Goal: Transaction & Acquisition: Purchase product/service

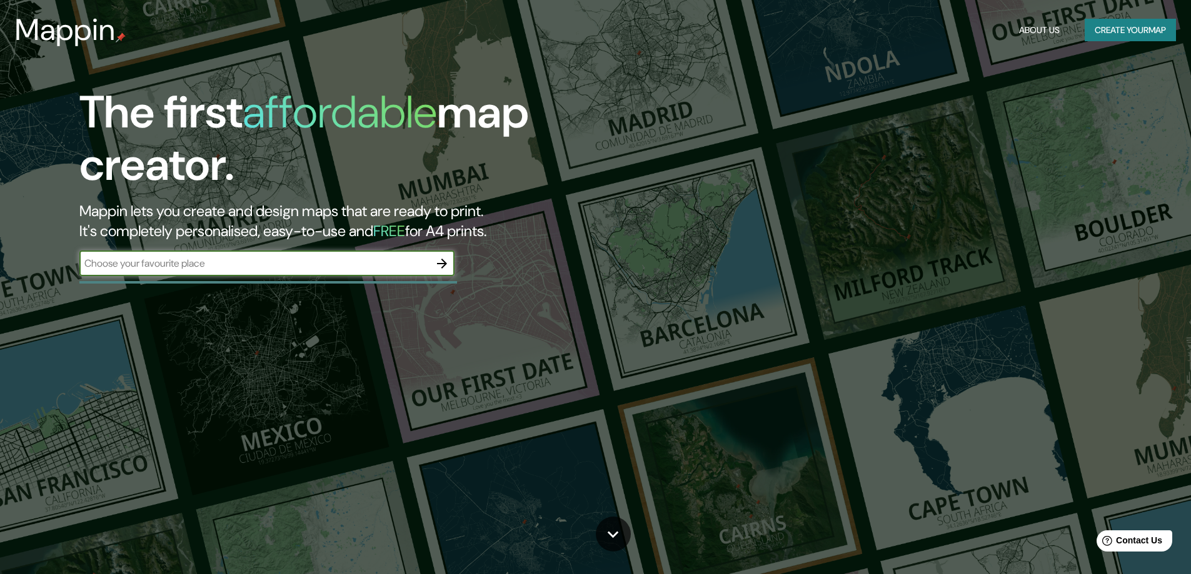
click at [158, 264] on input "text" at bounding box center [254, 263] width 350 height 14
click at [401, 259] on input "text" at bounding box center [254, 263] width 350 height 14
type input "sabaneta"
click at [441, 266] on icon "button" at bounding box center [441, 263] width 15 height 15
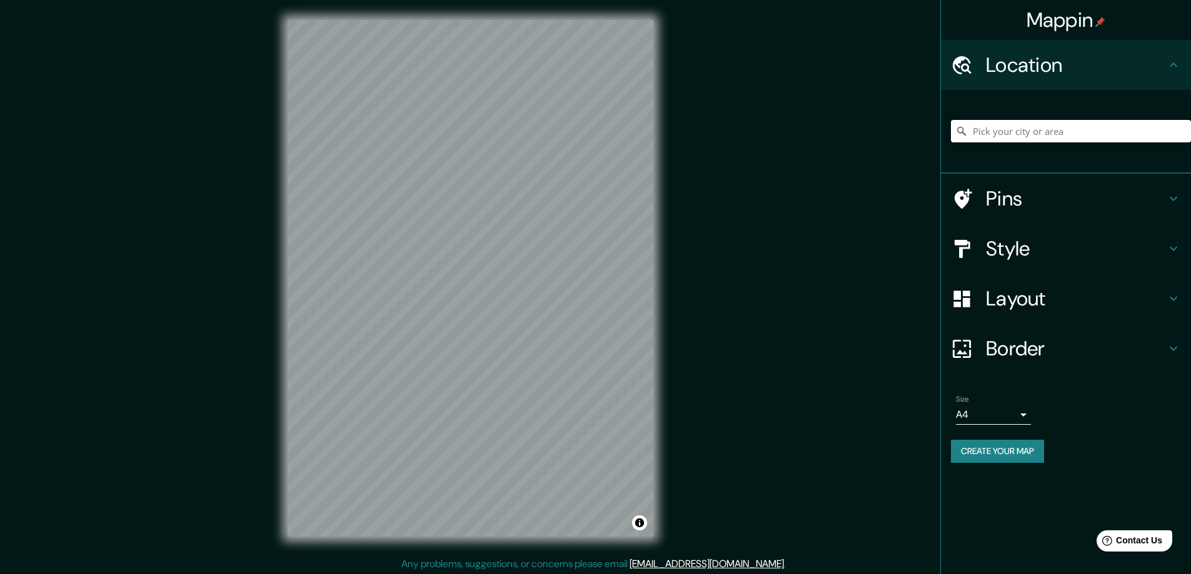
click at [1029, 131] on input "Pick your city or area" at bounding box center [1071, 131] width 240 height 23
click at [1071, 126] on input "Pick your city or area" at bounding box center [1071, 131] width 240 height 23
drag, startPoint x: 1113, startPoint y: 133, endPoint x: 923, endPoint y: 145, distance: 190.4
click at [923, 146] on div "Mappin Location [GEOGRAPHIC_DATA], [GEOGRAPHIC_DATA], [GEOGRAPHIC_DATA] Pins St…" at bounding box center [595, 288] width 1191 height 577
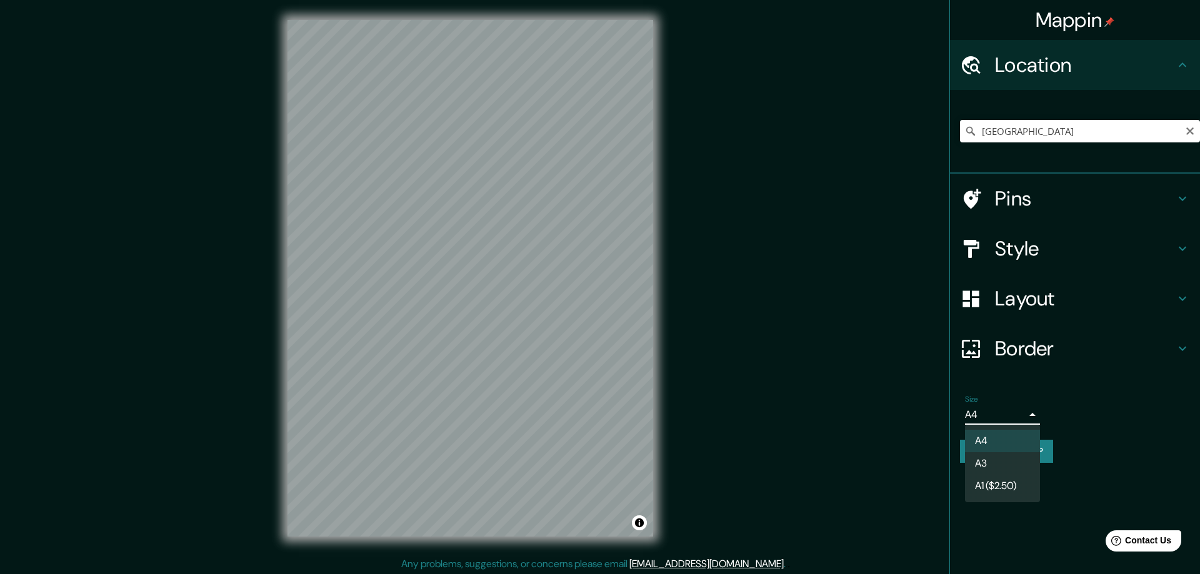
click at [1020, 418] on body "Mappin Location [GEOGRAPHIC_DATA] [GEOGRAPHIC_DATA] [GEOGRAPHIC_DATA] [GEOGRAPH…" at bounding box center [600, 287] width 1200 height 574
click at [1033, 417] on div at bounding box center [600, 287] width 1200 height 574
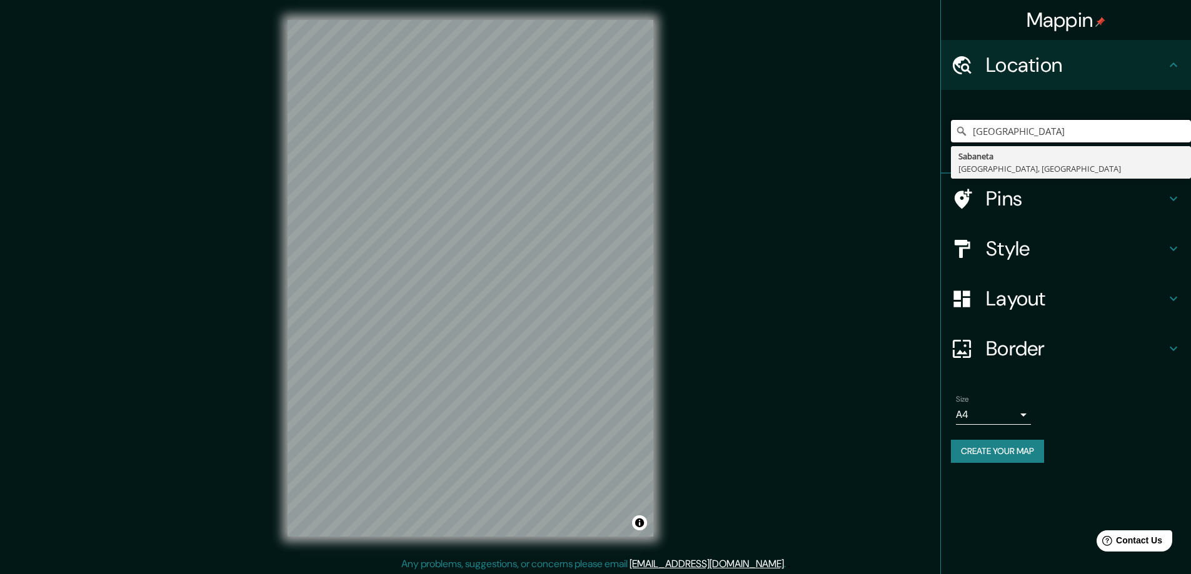
drag, startPoint x: 1131, startPoint y: 133, endPoint x: 899, endPoint y: 129, distance: 231.9
click at [899, 129] on div "Mappin Location [GEOGRAPHIC_DATA] [GEOGRAPHIC_DATA] [GEOGRAPHIC_DATA] [GEOGRAPH…" at bounding box center [595, 288] width 1191 height 577
paste input "Cl. 64 Sur #39 - 67, [GEOGRAPHIC_DATA][PERSON_NAME], [GEOGRAPHIC_DATA], [GEOGRA…"
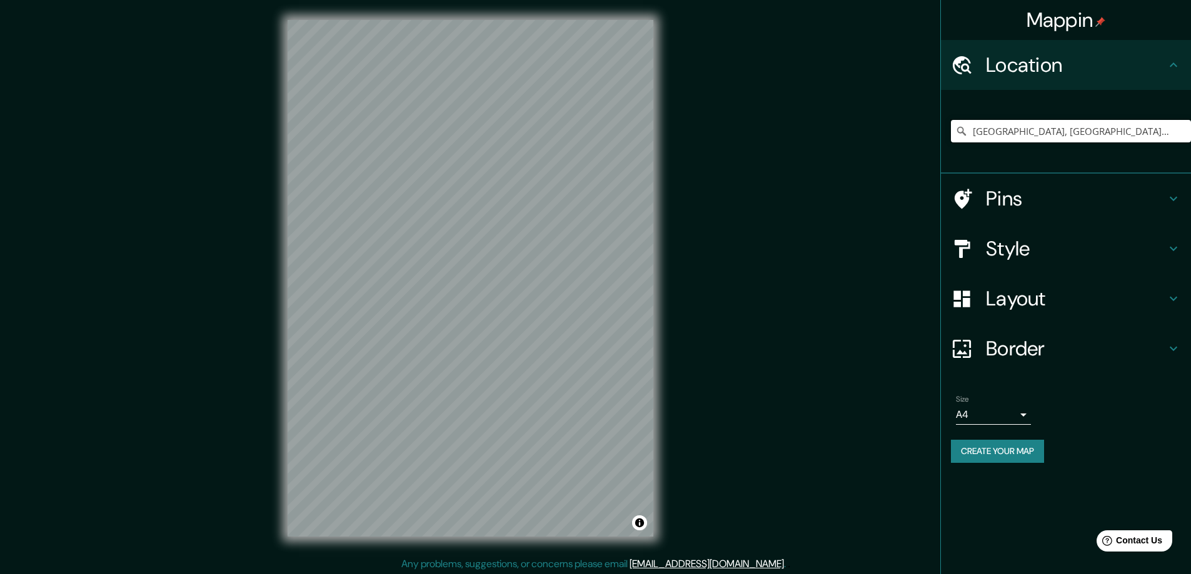
drag, startPoint x: 1118, startPoint y: 129, endPoint x: 847, endPoint y: 134, distance: 270.7
click at [847, 134] on div "Mappin Location [GEOGRAPHIC_DATA], [GEOGRAPHIC_DATA], [GEOGRAPHIC_DATA] Pins St…" at bounding box center [595, 288] width 1191 height 577
paste input "Cl. 64 Sur #39 - 67, [GEOGRAPHIC_DATA][PERSON_NAME], [GEOGRAPHIC_DATA], [GEOGRA…"
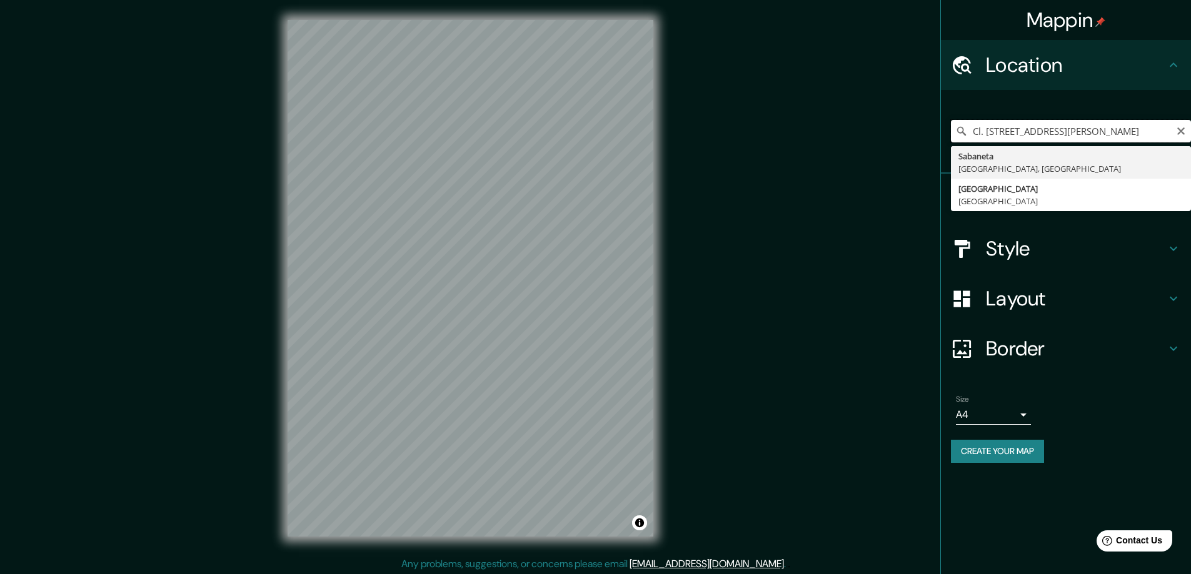
type input "[GEOGRAPHIC_DATA], [GEOGRAPHIC_DATA], [GEOGRAPHIC_DATA]"
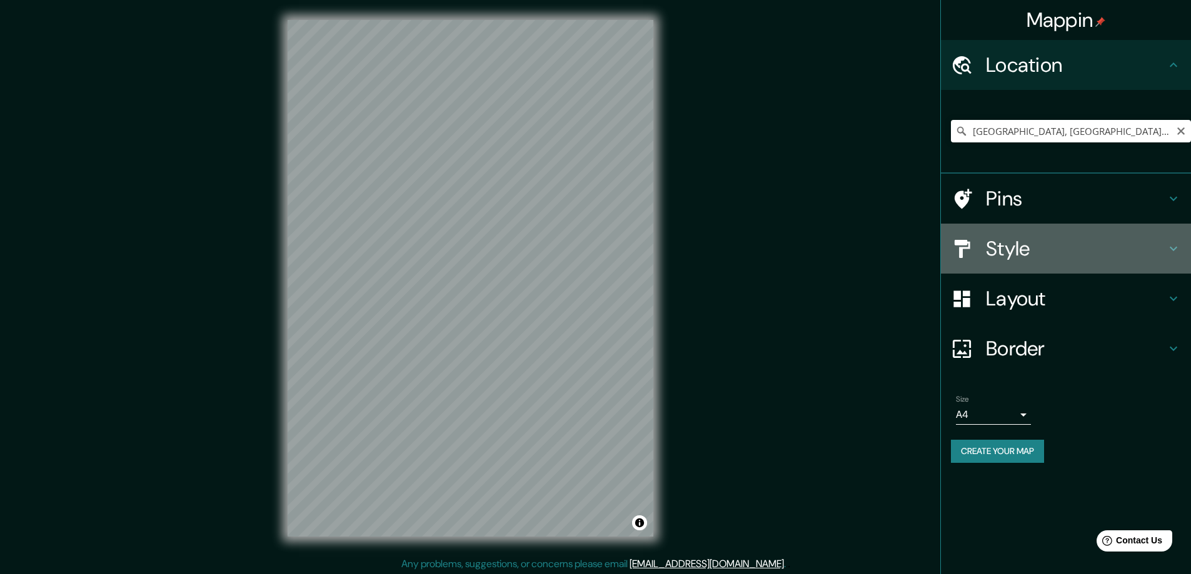
click at [1005, 251] on h4 "Style" at bounding box center [1076, 248] width 180 height 25
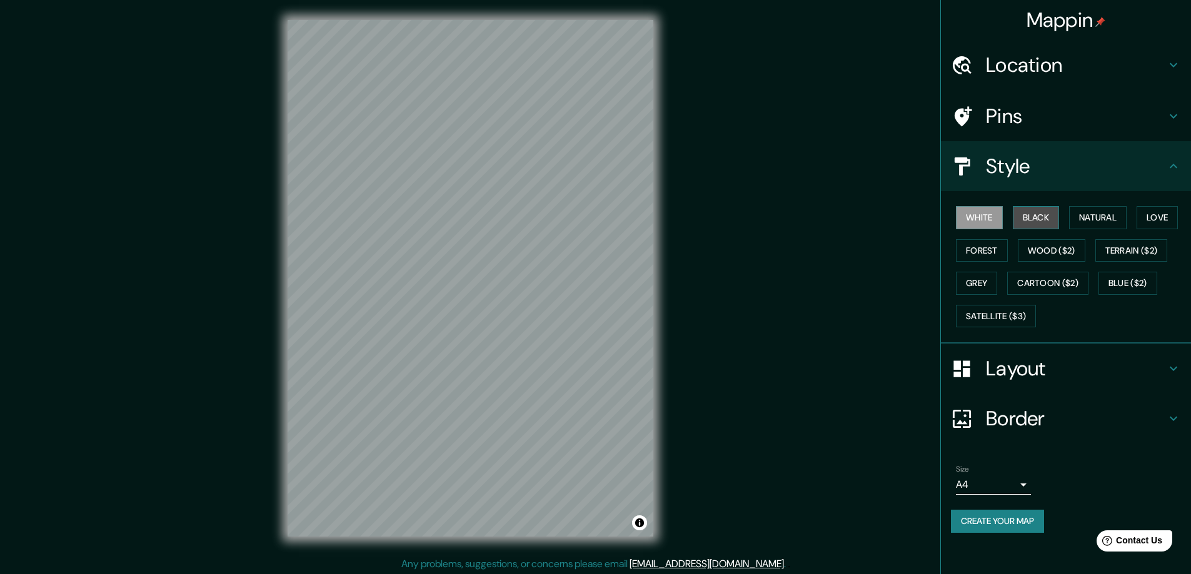
click at [1030, 217] on button "Black" at bounding box center [1036, 217] width 47 height 23
click at [987, 214] on button "White" at bounding box center [979, 217] width 47 height 23
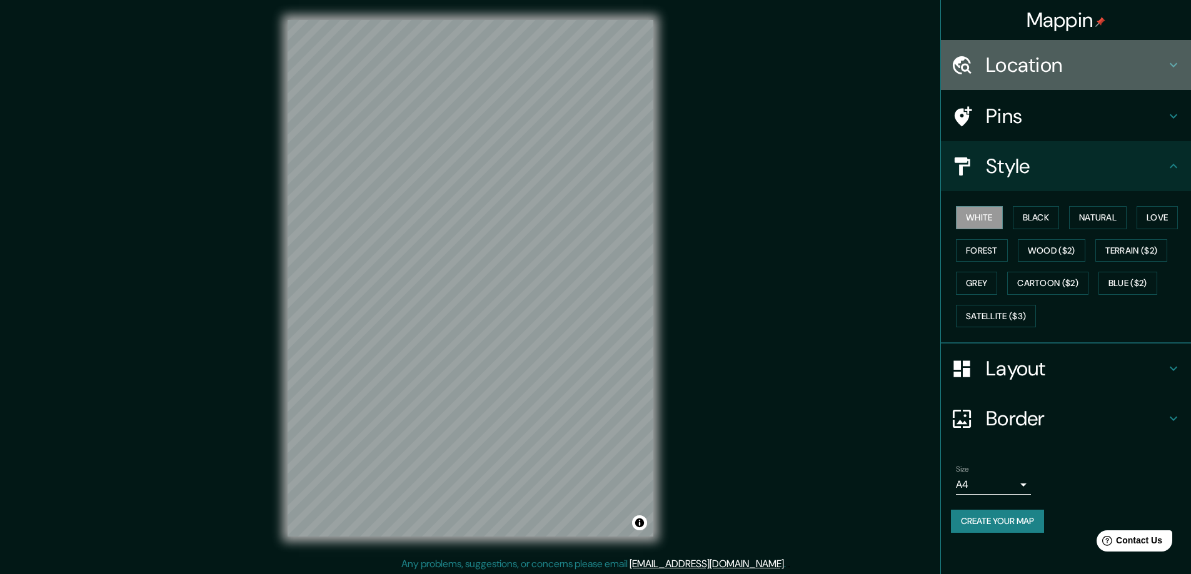
click at [1023, 64] on h4 "Location" at bounding box center [1076, 65] width 180 height 25
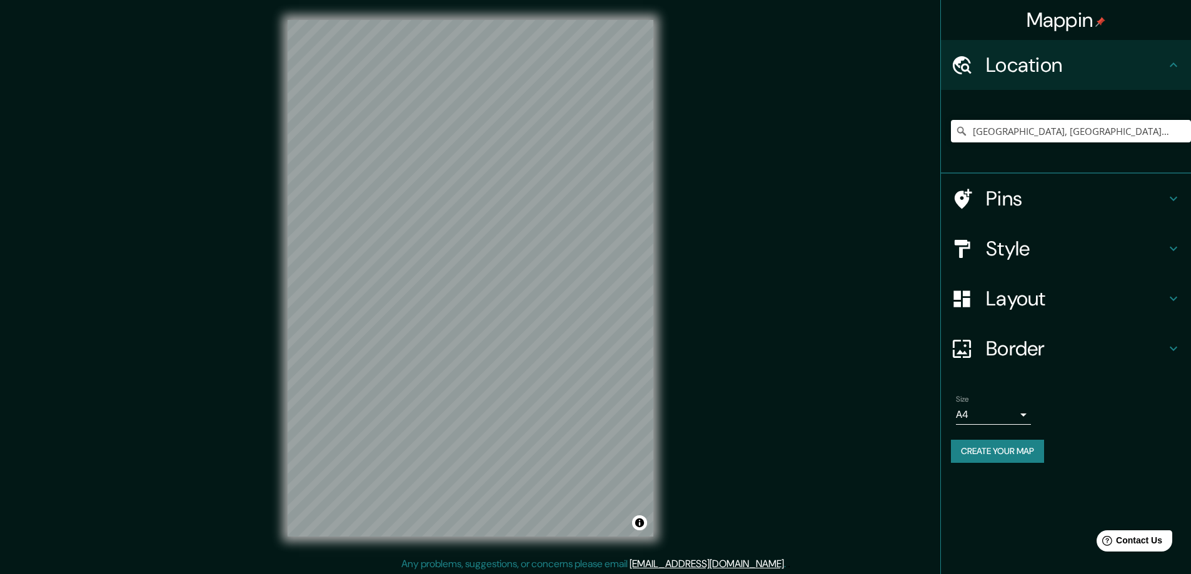
click at [1016, 192] on h4 "Pins" at bounding box center [1076, 198] width 180 height 25
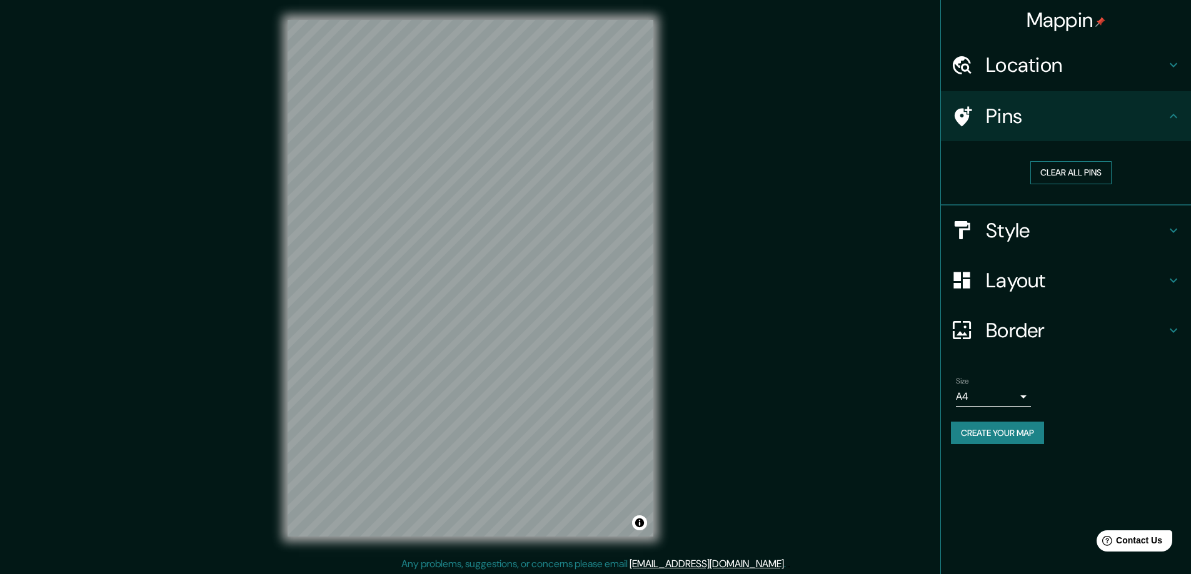
click at [1073, 174] on button "Clear all pins" at bounding box center [1070, 172] width 81 height 23
click at [1086, 173] on button "Clear all pins" at bounding box center [1070, 172] width 81 height 23
click at [1004, 224] on h4 "Style" at bounding box center [1076, 230] width 180 height 25
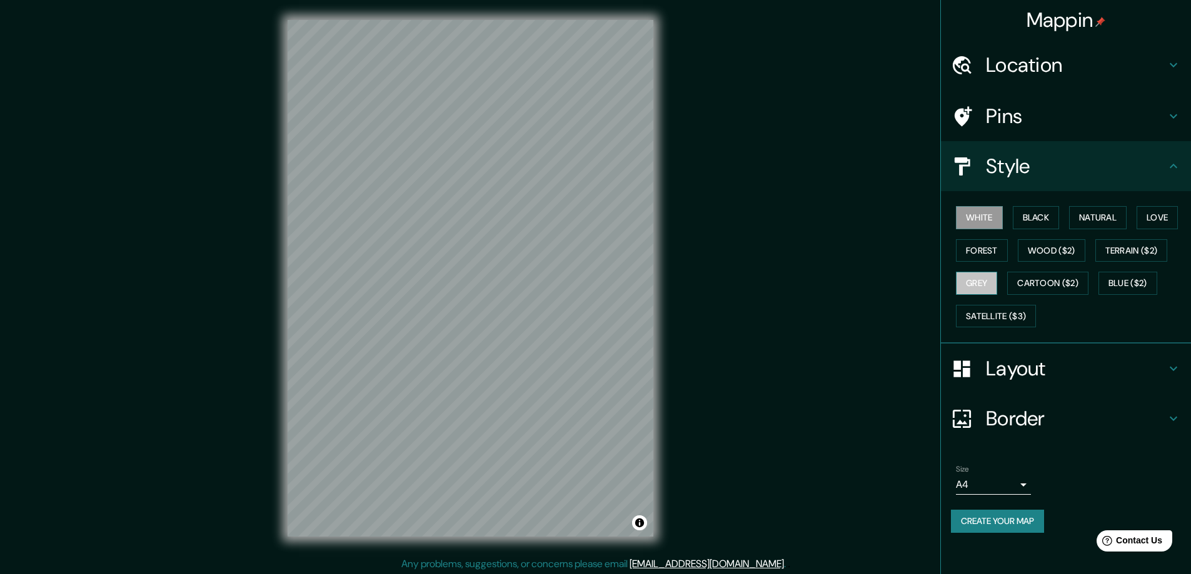
click at [974, 277] on button "Grey" at bounding box center [976, 283] width 41 height 23
click at [1055, 280] on button "Cartoon ($2)" at bounding box center [1047, 283] width 81 height 23
click at [1045, 214] on button "Black" at bounding box center [1036, 217] width 47 height 23
click at [1145, 249] on button "Terrain ($2)" at bounding box center [1131, 250] width 73 height 23
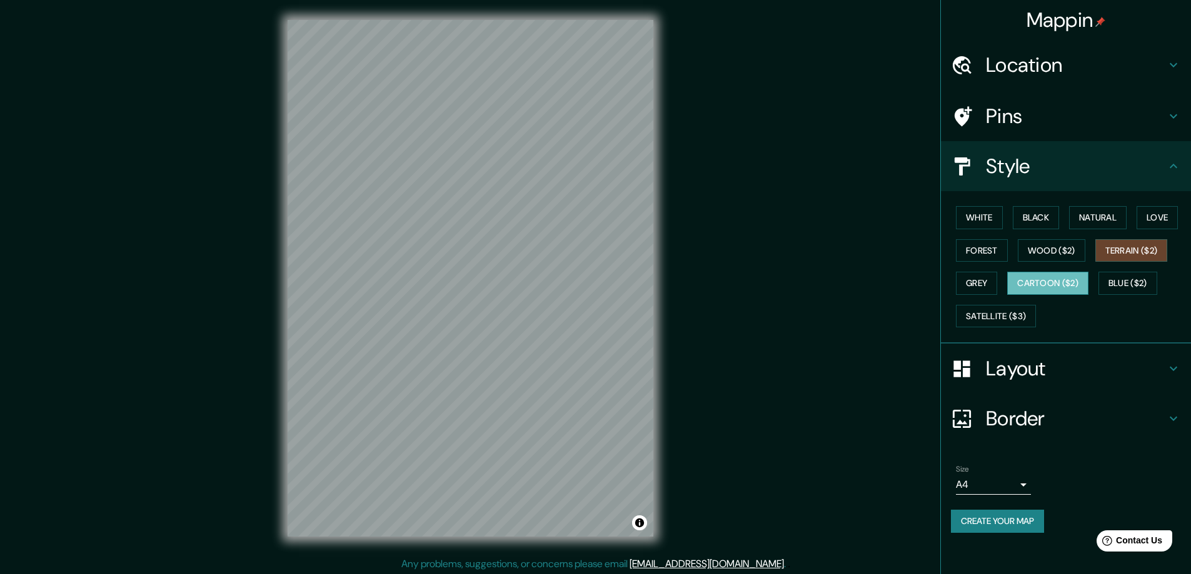
click at [1050, 278] on button "Cartoon ($2)" at bounding box center [1047, 283] width 81 height 23
click at [1135, 283] on button "Blue ($2)" at bounding box center [1127, 283] width 59 height 23
click at [1050, 221] on button "Black" at bounding box center [1036, 217] width 47 height 23
click at [654, 193] on div "© Mapbox © OpenStreetMap Improve this map" at bounding box center [471, 278] width 406 height 557
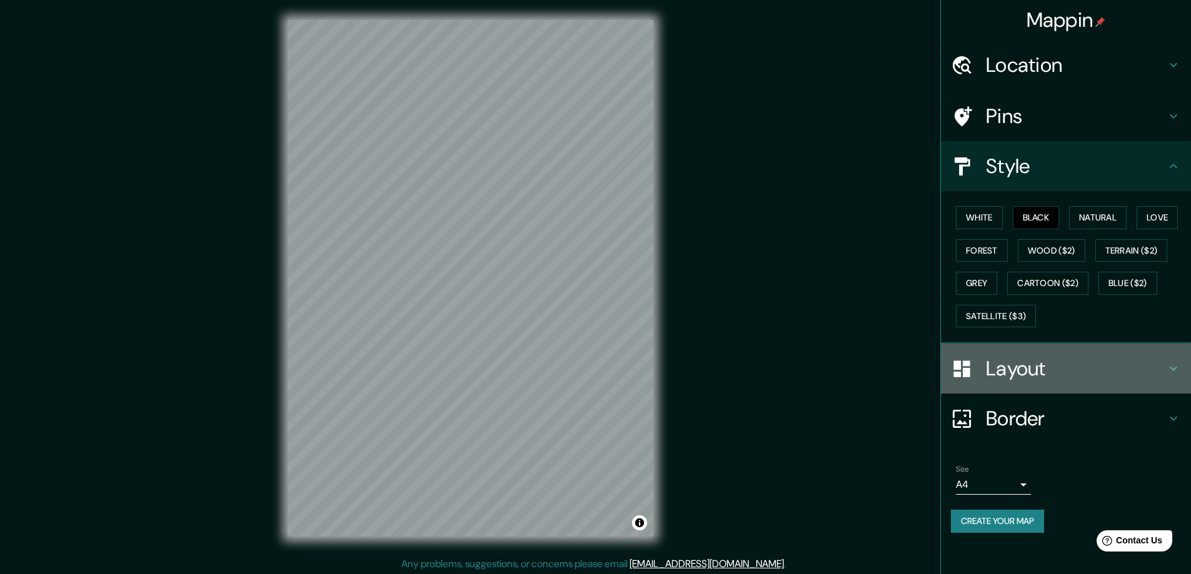
click at [1066, 369] on h4 "Layout" at bounding box center [1076, 368] width 180 height 25
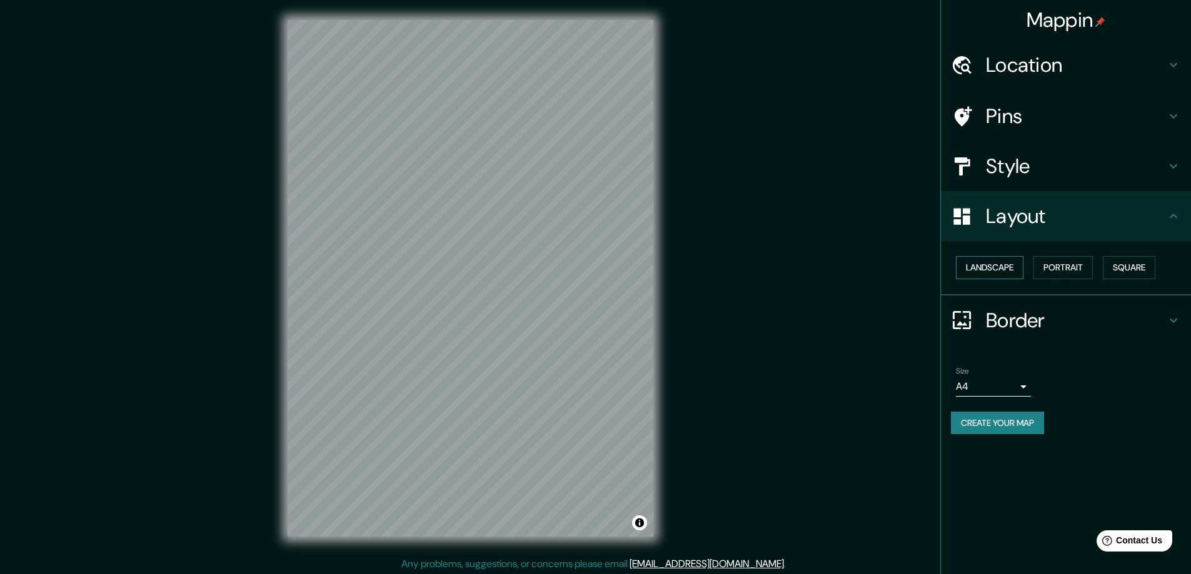
click at [1008, 263] on button "Landscape" at bounding box center [990, 267] width 68 height 23
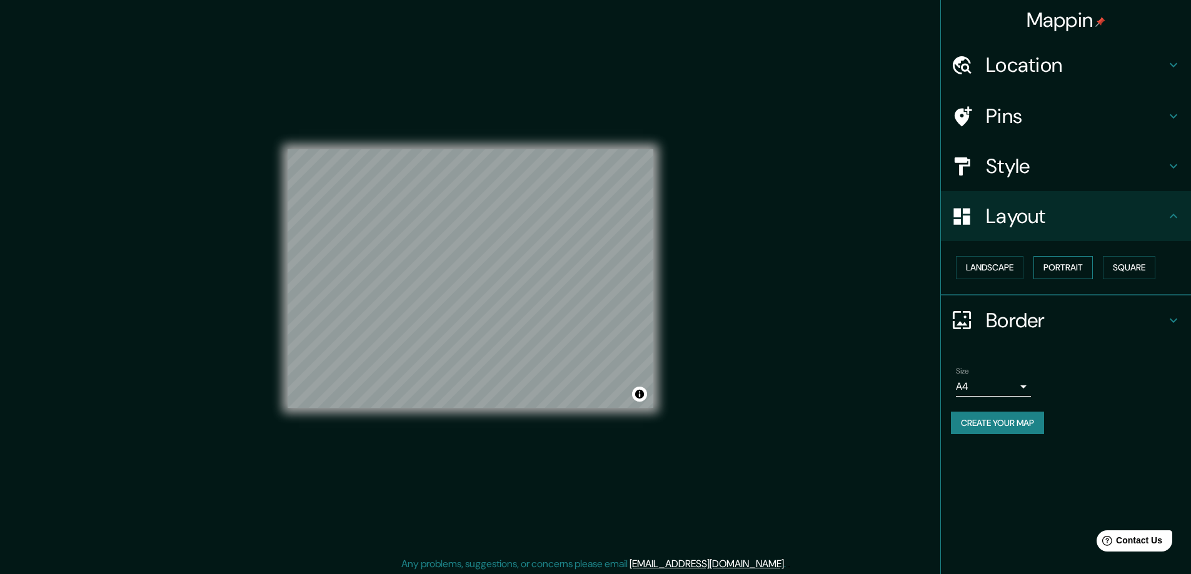
click at [1065, 266] on button "Portrait" at bounding box center [1062, 267] width 59 height 23
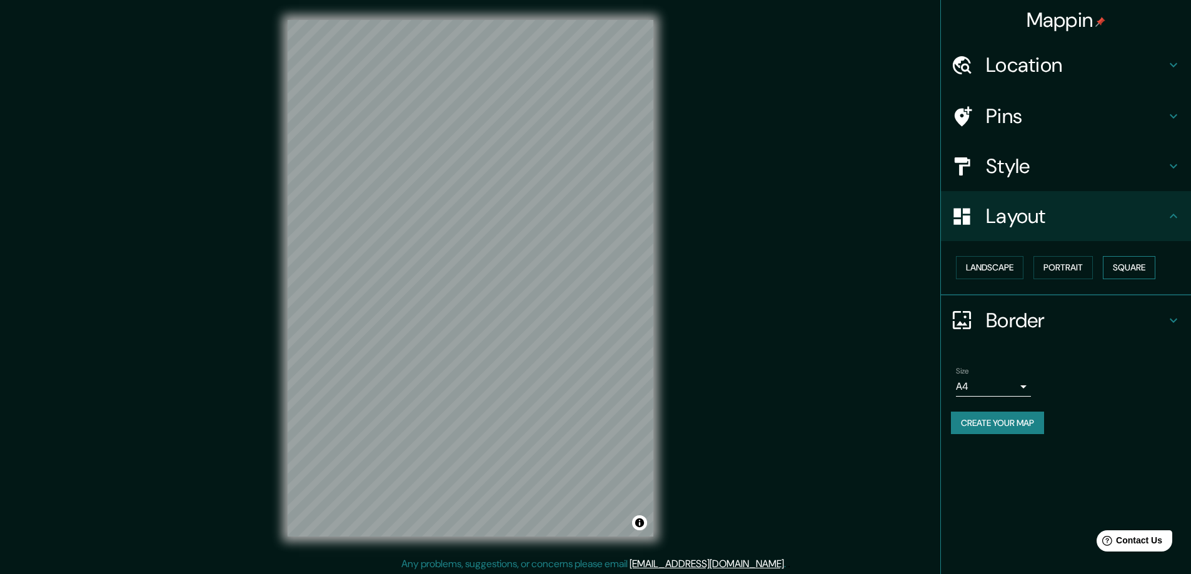
click at [1129, 273] on button "Square" at bounding box center [1129, 267] width 53 height 23
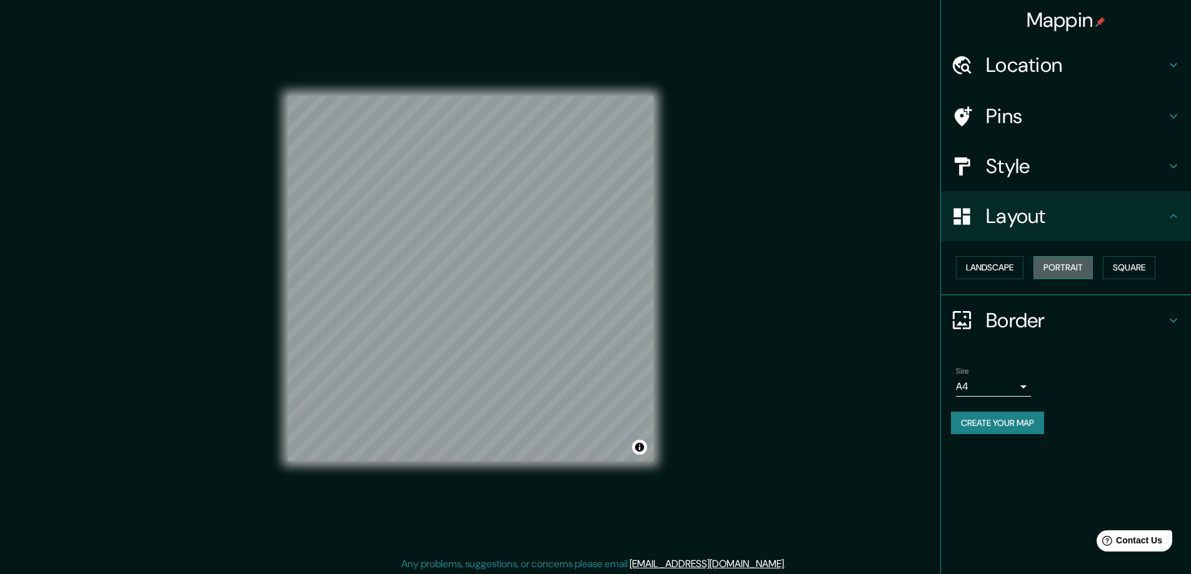
click at [1080, 273] on button "Portrait" at bounding box center [1062, 267] width 59 height 23
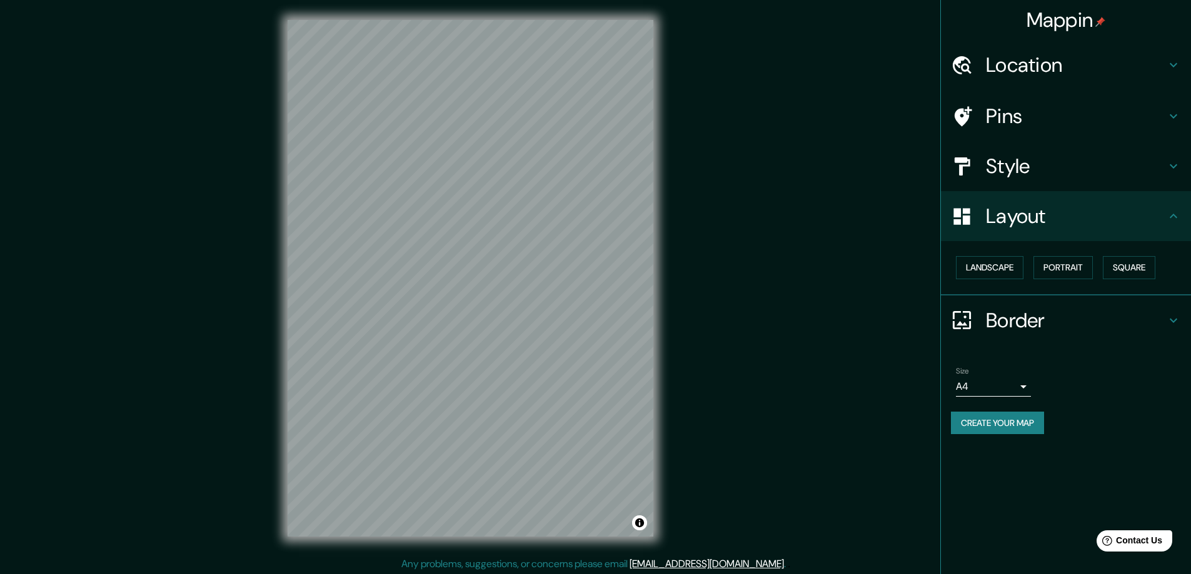
click at [991, 322] on h4 "Border" at bounding box center [1076, 320] width 180 height 25
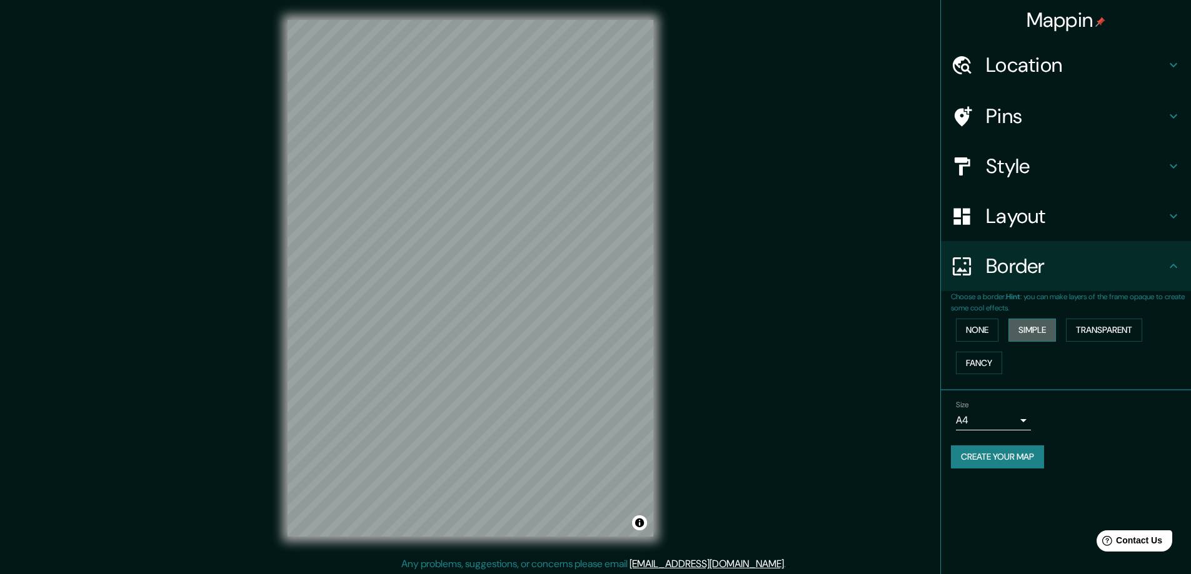
click at [1043, 330] on button "Simple" at bounding box center [1032, 330] width 48 height 23
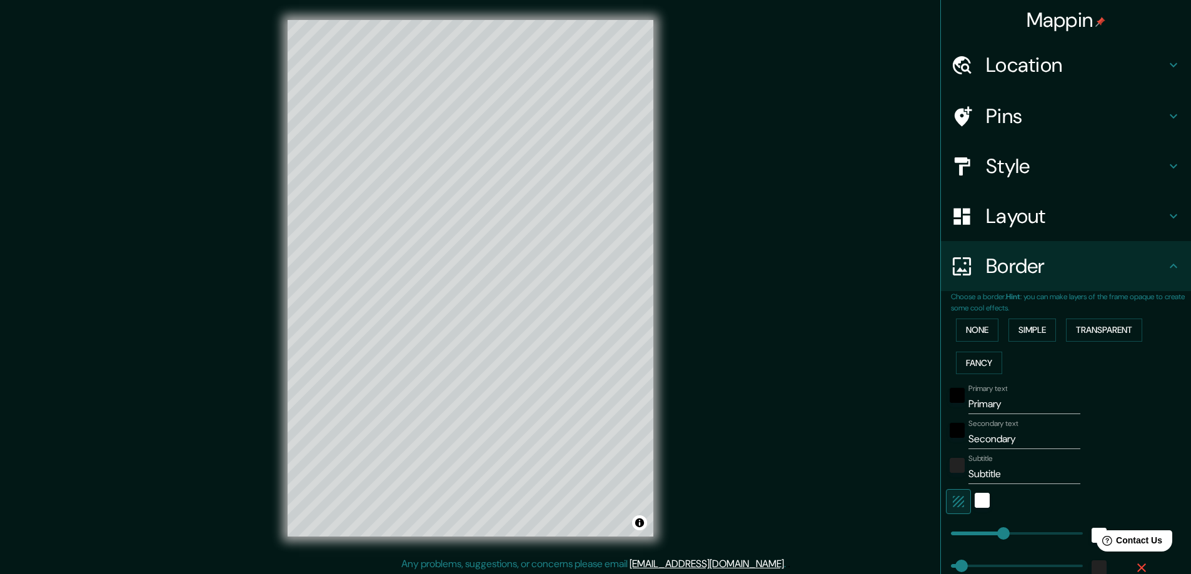
drag, startPoint x: 968, startPoint y: 329, endPoint x: 1063, endPoint y: 327, distance: 94.4
click at [968, 328] on button "None" at bounding box center [977, 330] width 43 height 23
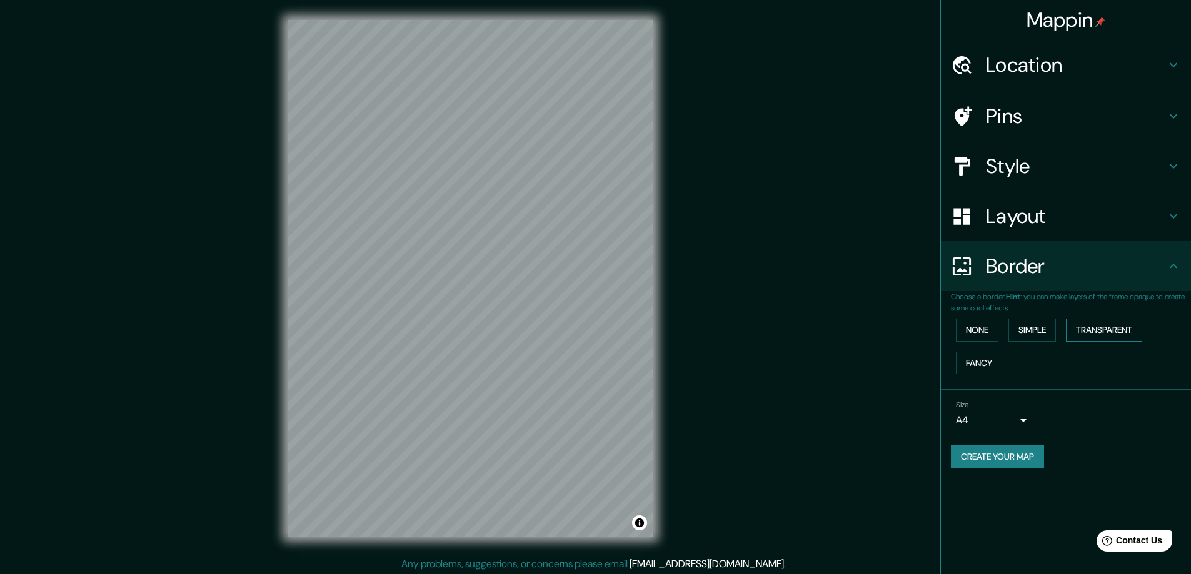
click at [1110, 329] on button "Transparent" at bounding box center [1104, 330] width 76 height 23
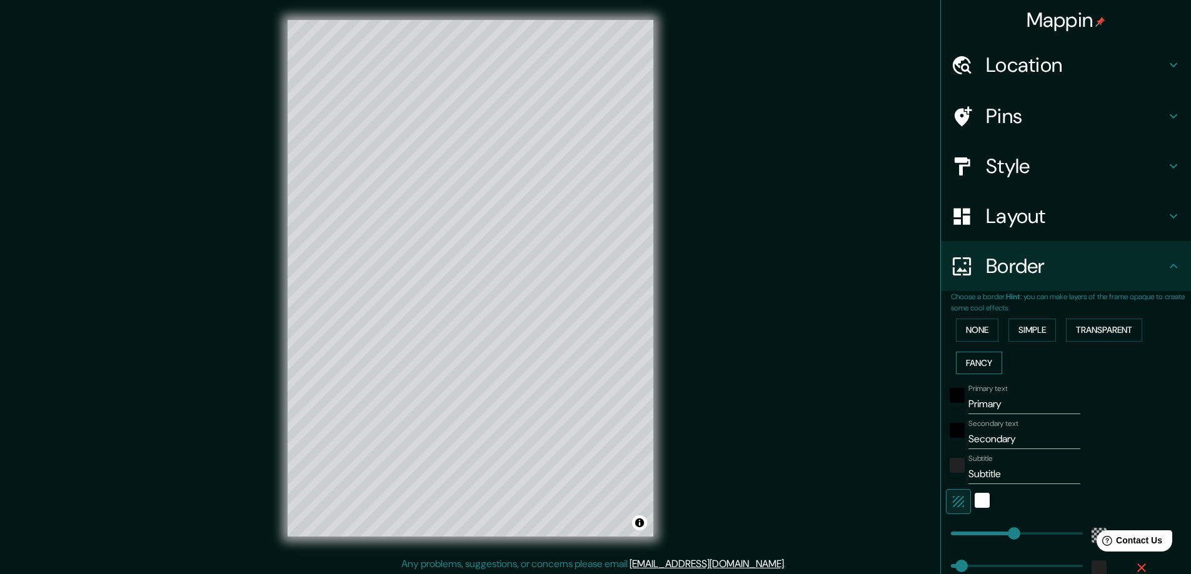
click at [973, 358] on button "Fancy" at bounding box center [979, 363] width 46 height 23
click at [973, 329] on button "None" at bounding box center [977, 330] width 43 height 23
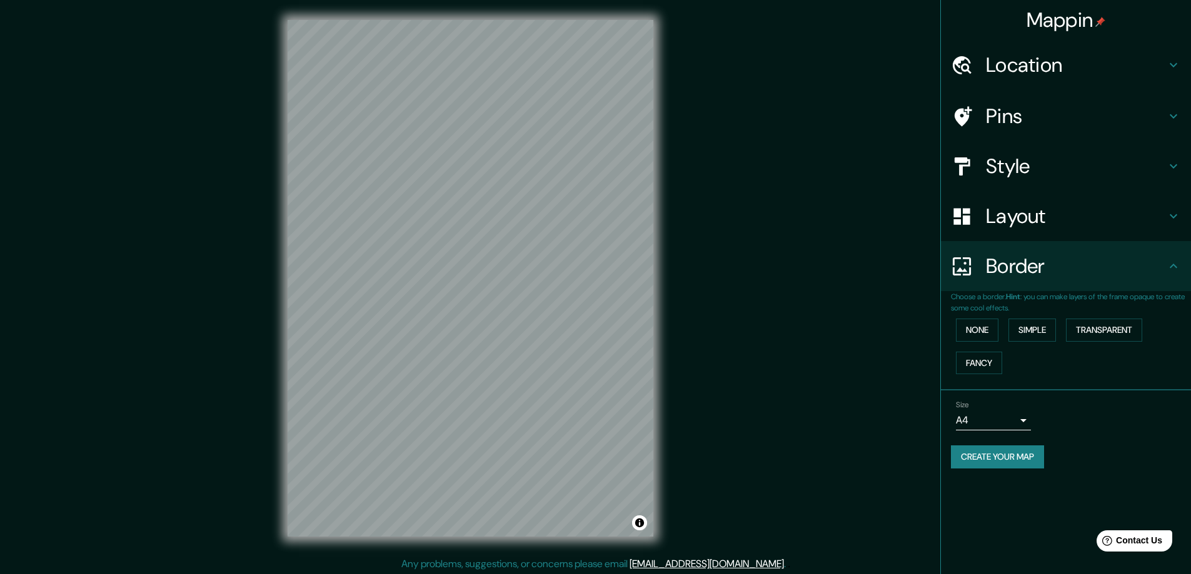
click at [1020, 108] on h4 "Pins" at bounding box center [1076, 116] width 180 height 25
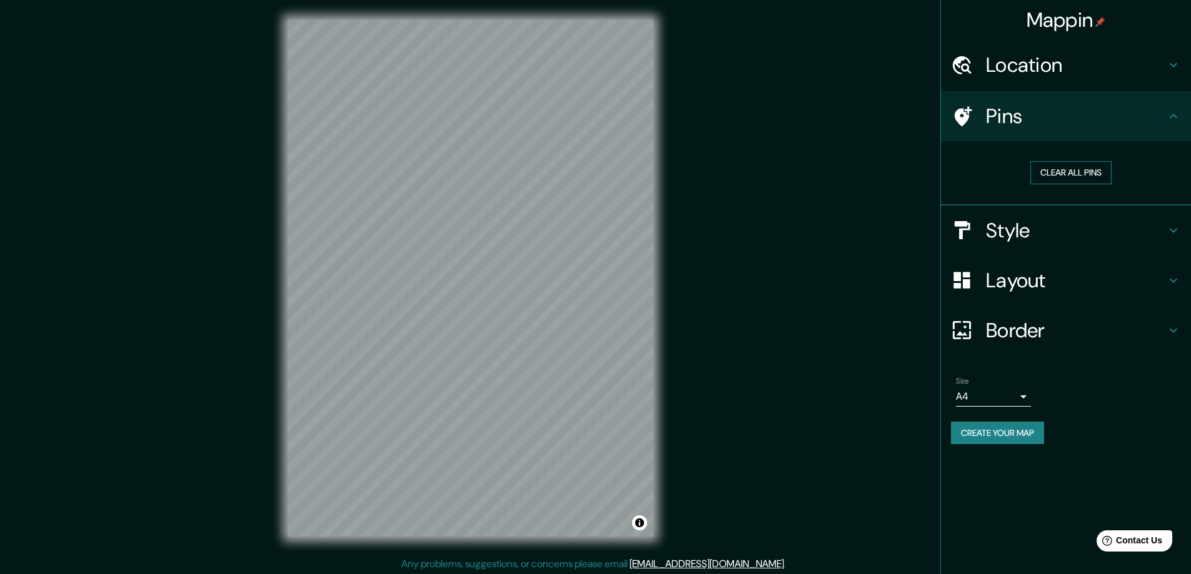
click at [1070, 168] on button "Clear all pins" at bounding box center [1070, 172] width 81 height 23
click at [586, 234] on div at bounding box center [583, 238] width 10 height 10
click at [601, 181] on div at bounding box center [606, 176] width 10 height 10
